Goal: Transaction & Acquisition: Purchase product/service

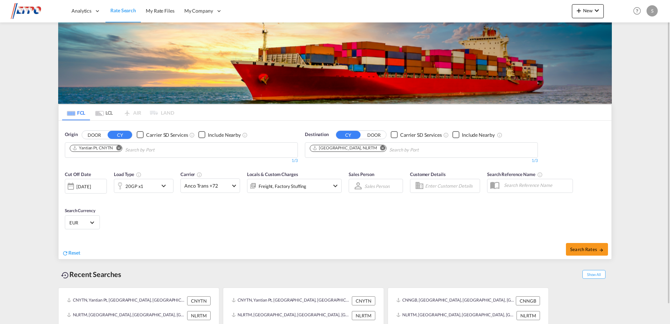
click at [121, 149] on md-icon "Remove" at bounding box center [118, 147] width 5 height 5
type input "[GEOGRAPHIC_DATA]"
click at [97, 166] on div "Shanghai [GEOGRAPHIC_DATA] CNSHA" at bounding box center [123, 166] width 133 height 21
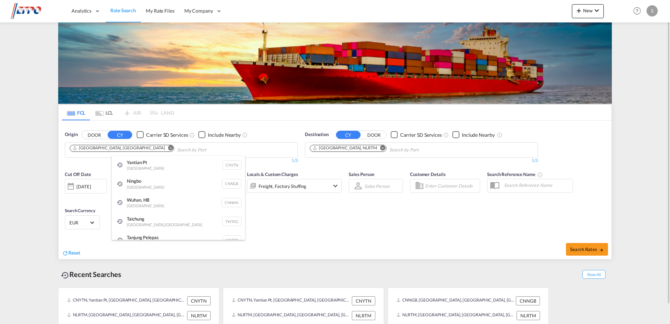
click at [155, 214] on div "Taichung [GEOGRAPHIC_DATA], Province of [GEOGRAPHIC_DATA] TWTXG" at bounding box center [178, 221] width 133 height 19
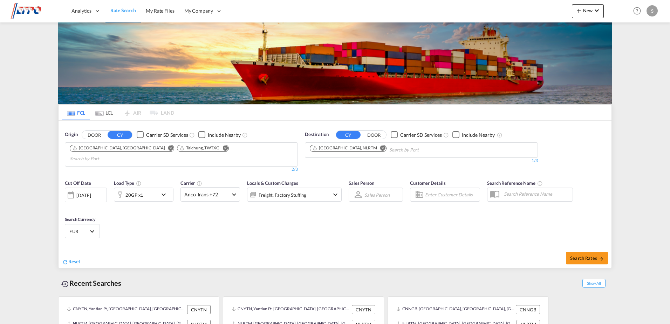
click at [223, 148] on md-icon "Remove" at bounding box center [225, 147] width 5 height 5
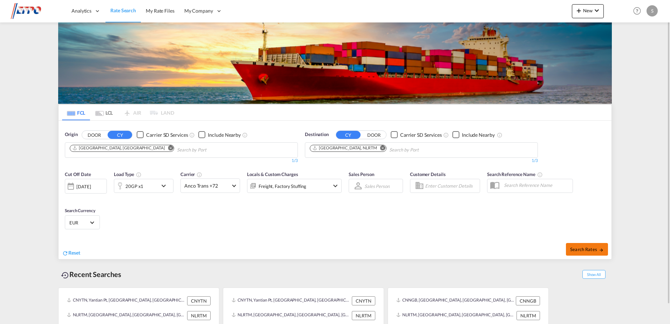
click at [581, 249] on span "Search Rates" at bounding box center [587, 249] width 34 height 6
type input "CNSHA to NLRTM / [DATE]"
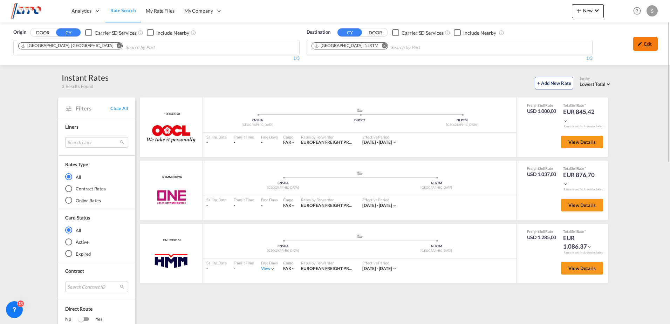
click at [647, 41] on div "Edit" at bounding box center [645, 44] width 25 height 14
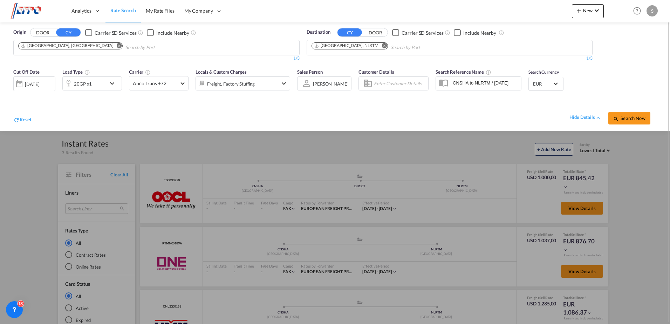
click at [93, 82] on div "20GP x1" at bounding box center [84, 83] width 43 height 14
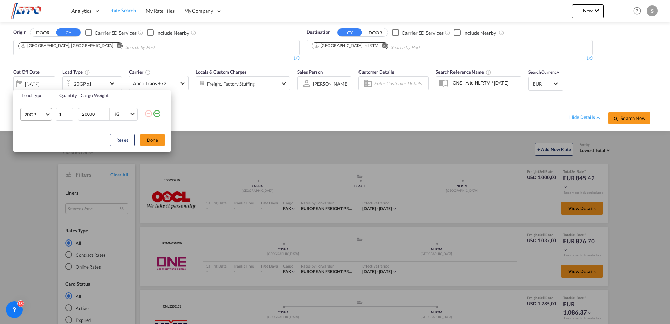
click at [39, 115] on span "20GP" at bounding box center [34, 114] width 20 height 7
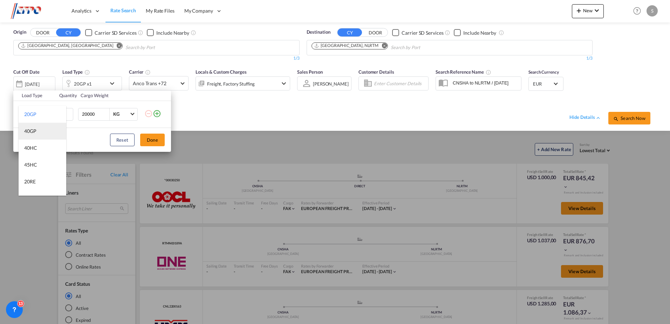
click at [35, 130] on div "40GP" at bounding box center [30, 131] width 12 height 7
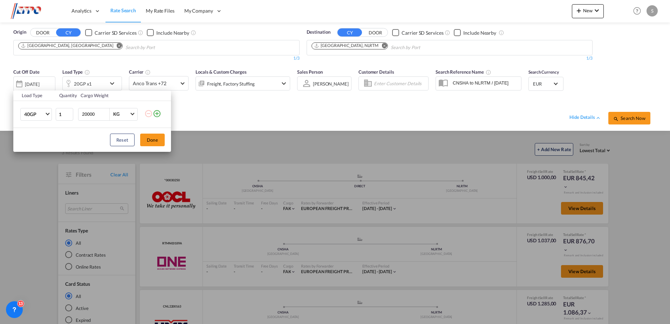
click at [166, 139] on div "Reset Done" at bounding box center [92, 140] width 158 height 24
click at [153, 140] on button "Done" at bounding box center [152, 140] width 25 height 13
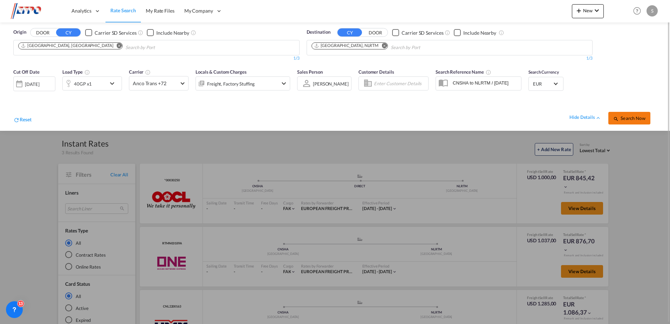
click at [635, 122] on button "Search Now" at bounding box center [629, 118] width 42 height 13
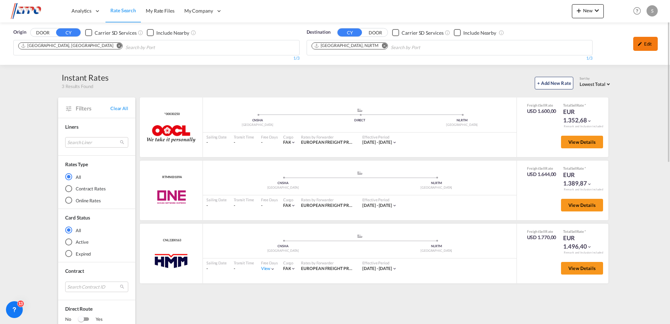
click at [652, 46] on div "Edit" at bounding box center [645, 44] width 25 height 14
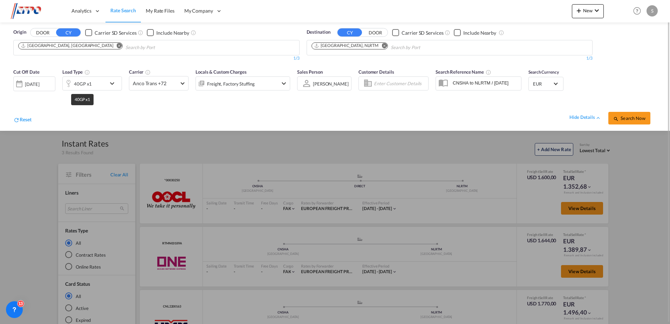
click at [91, 81] on div "40GP x1" at bounding box center [84, 83] width 43 height 14
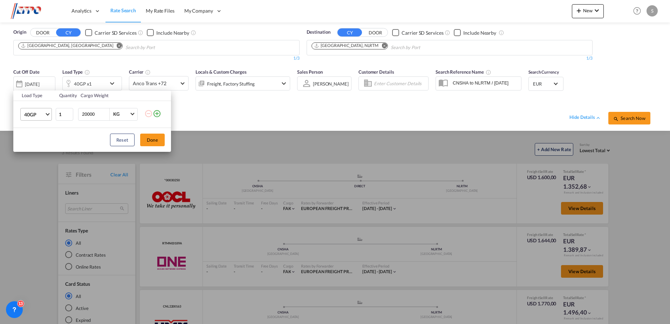
click at [43, 116] on span "40GP" at bounding box center [34, 114] width 20 height 7
click at [39, 128] on md-option "40HC" at bounding box center [43, 131] width 48 height 17
click at [148, 140] on button "Done" at bounding box center [152, 140] width 25 height 13
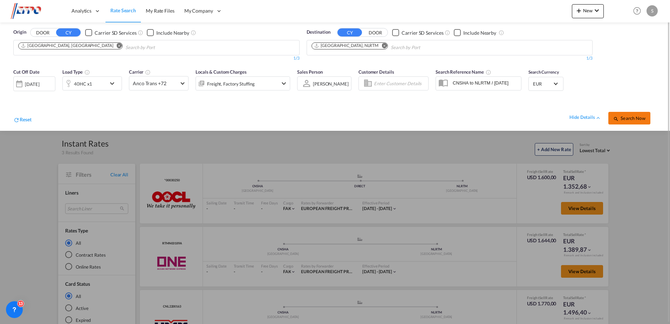
click at [626, 117] on span "Search Now" at bounding box center [629, 118] width 32 height 6
